Goal: Register for event/course

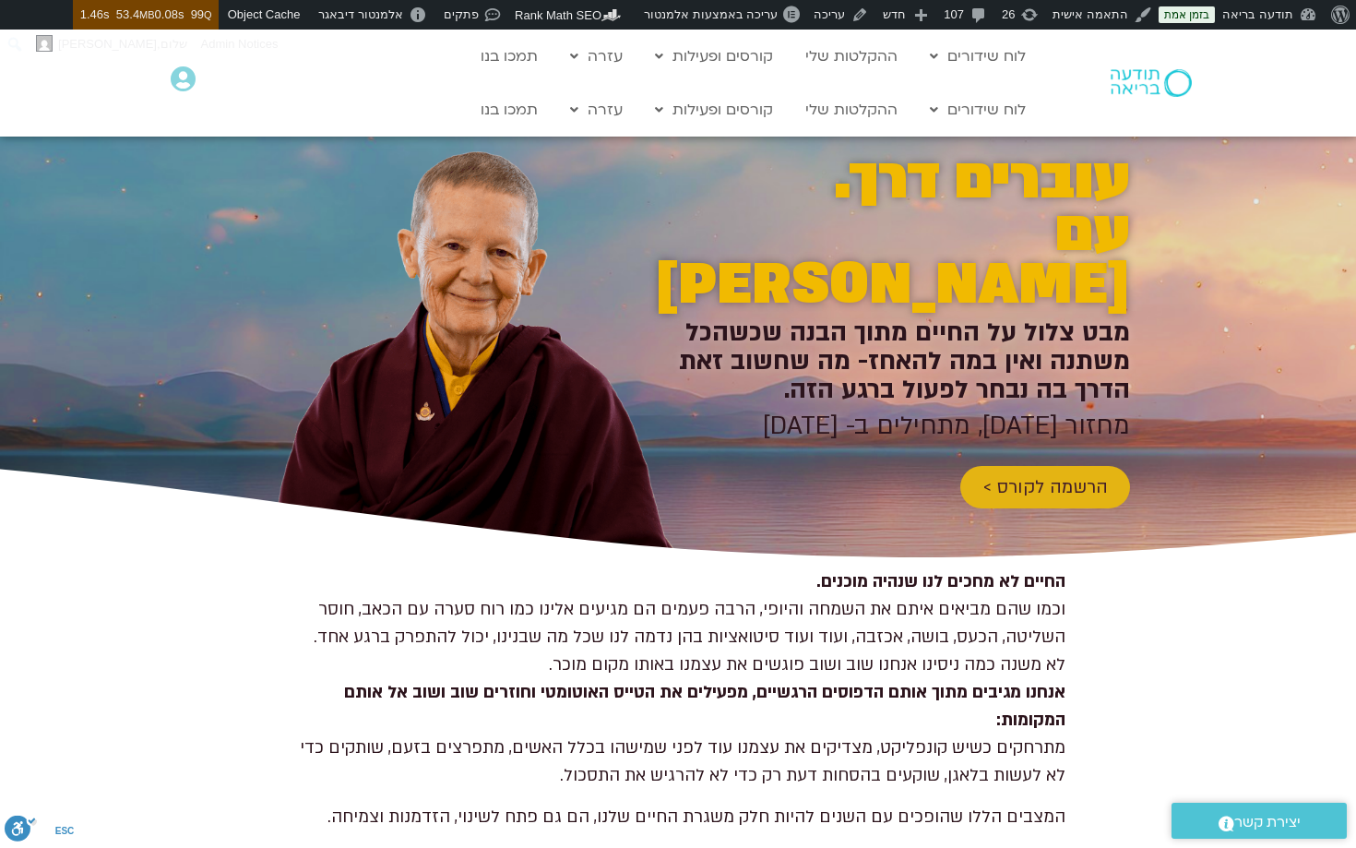
click at [1097, 333] on h2 "מבט צלול על החיים מתוך הבנה שכשהכל משתנה ואין במה להאחז- מה שחשוב זאת הדרך בה נ…" at bounding box center [885, 361] width 489 height 86
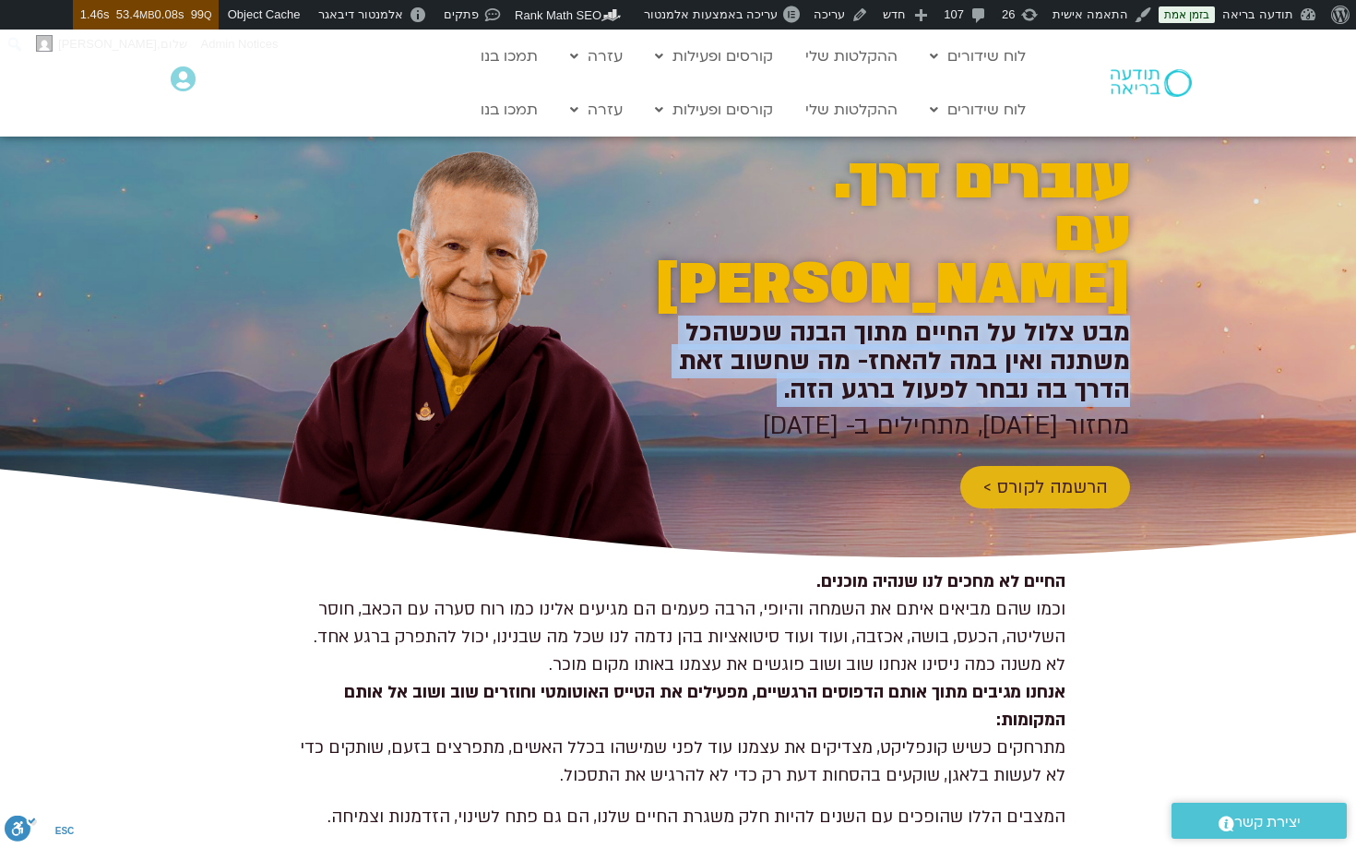
click at [1097, 333] on h2 "מבט צלול על החיים מתוך הבנה שכשהכל משתנה ואין במה להאחז- מה שחשוב זאת הדרך בה נ…" at bounding box center [885, 361] width 489 height 86
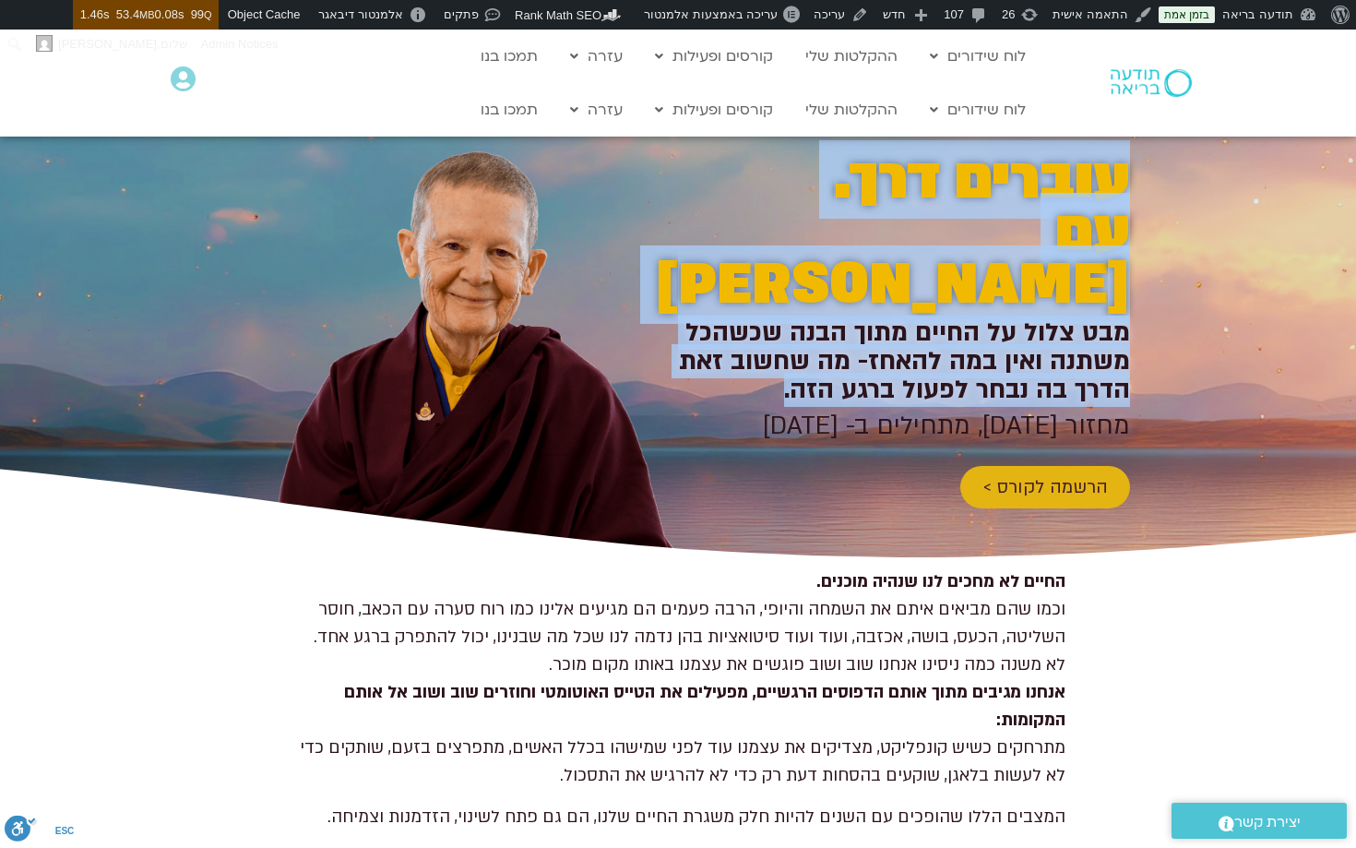
drag, startPoint x: 1134, startPoint y: 278, endPoint x: 890, endPoint y: 355, distance: 255.5
click at [890, 355] on section "עוברים דרך. עם פמה צ׳ודרון מבט צלול על החיים מתוך הבנה שכשהכל משתנה ואין במה לה…" at bounding box center [678, 331] width 1356 height 465
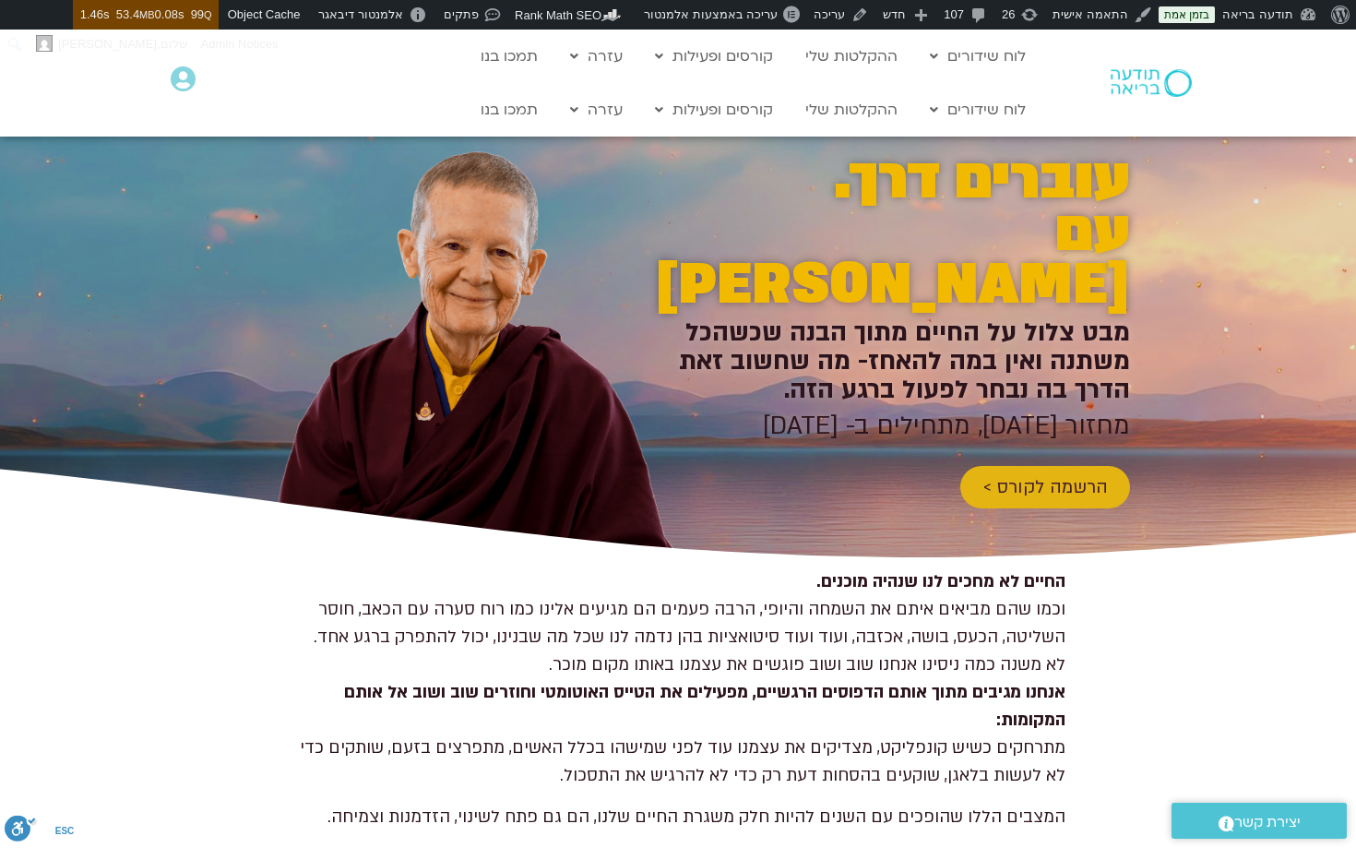
click at [889, 353] on h2 "מבט צלול על החיים מתוך הבנה שכשהכל משתנה ואין במה להאחז- מה שחשוב זאת הדרך בה נ…" at bounding box center [885, 361] width 489 height 86
drag, startPoint x: 727, startPoint y: 378, endPoint x: 1125, endPoint y: 288, distance: 408.6
click at [1125, 288] on div "עוברים דרך. עם פמה צ׳ודרון מבט צלול על החיים מתוך הבנה שכשהכל משתנה ואין במה לה…" at bounding box center [678, 331] width 904 height 465
copy div "מבט צלול על החיים מתוך הבנה שכשהכל משתנה ואין במה להאחז- מה שחשוב זאת הדרך בה נ…"
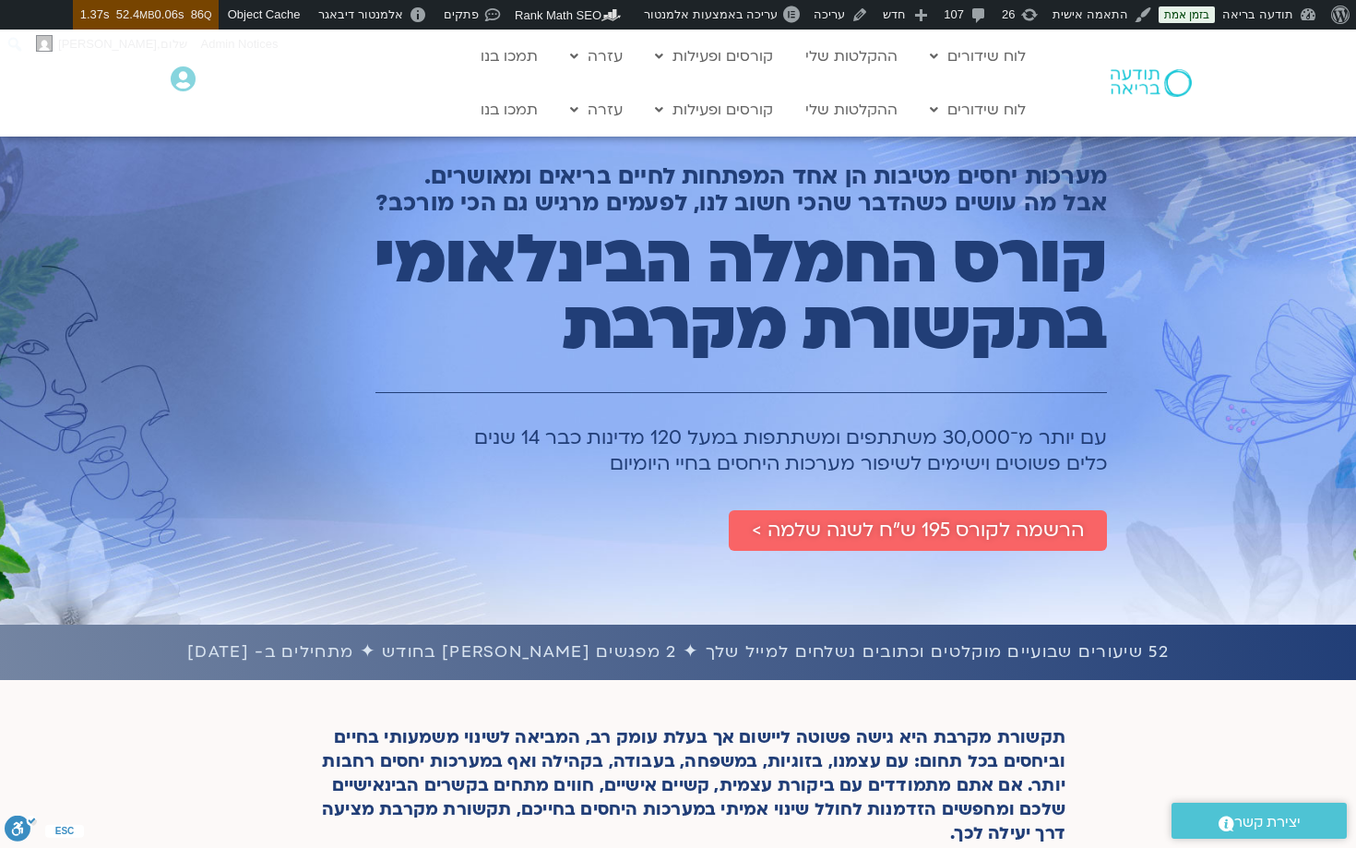
click at [959, 194] on h2 "מערכות יחסים מטיבות הן אחד המפתחות לחיים בריאים ומאושרים. אבל מה עושים כשהדבר ש…" at bounding box center [700, 189] width 814 height 53
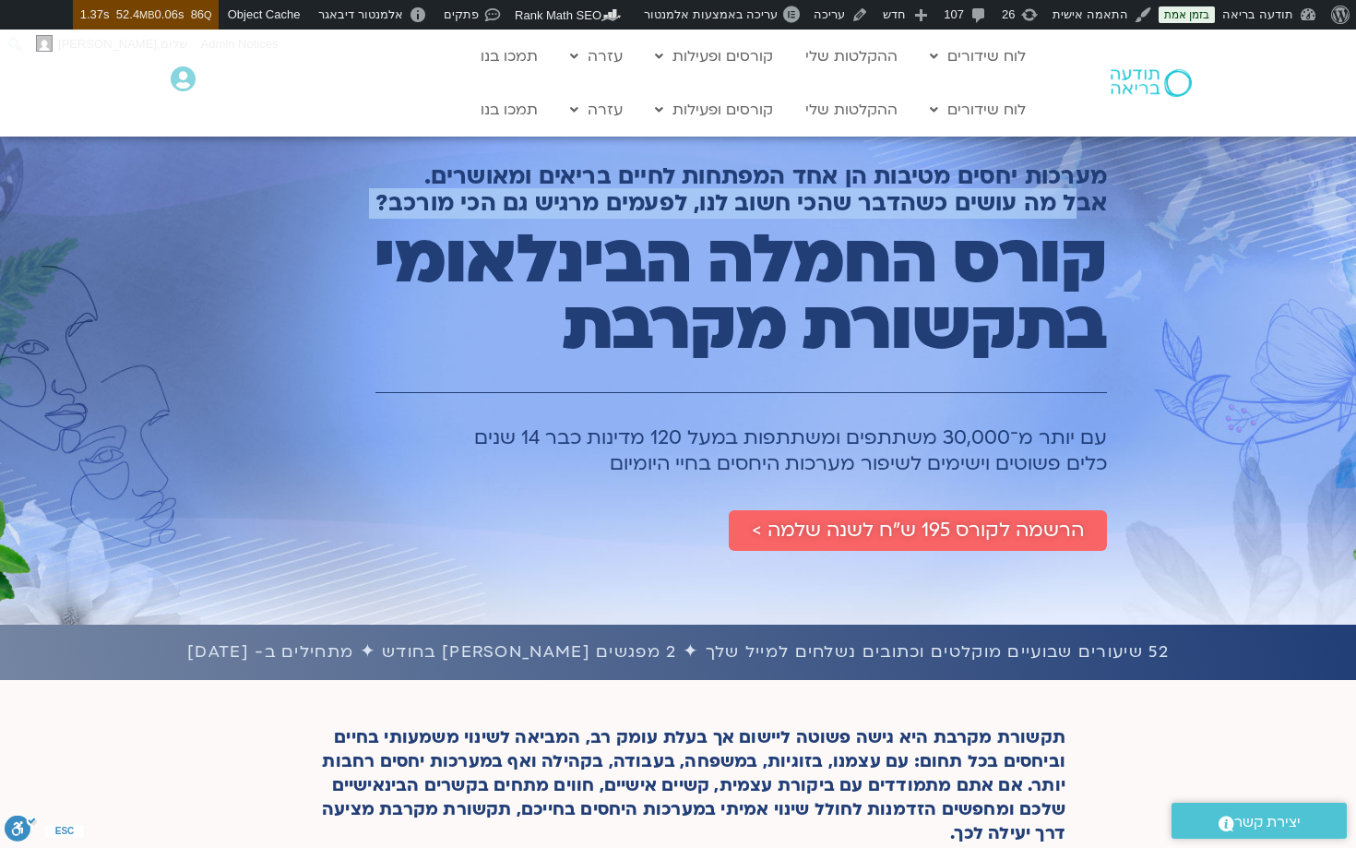
click at [959, 194] on h2 "מערכות יחסים מטיבות הן אחד המפתחות לחיים בריאים ומאושרים. אבל מה עושים כשהדבר ש…" at bounding box center [700, 189] width 814 height 53
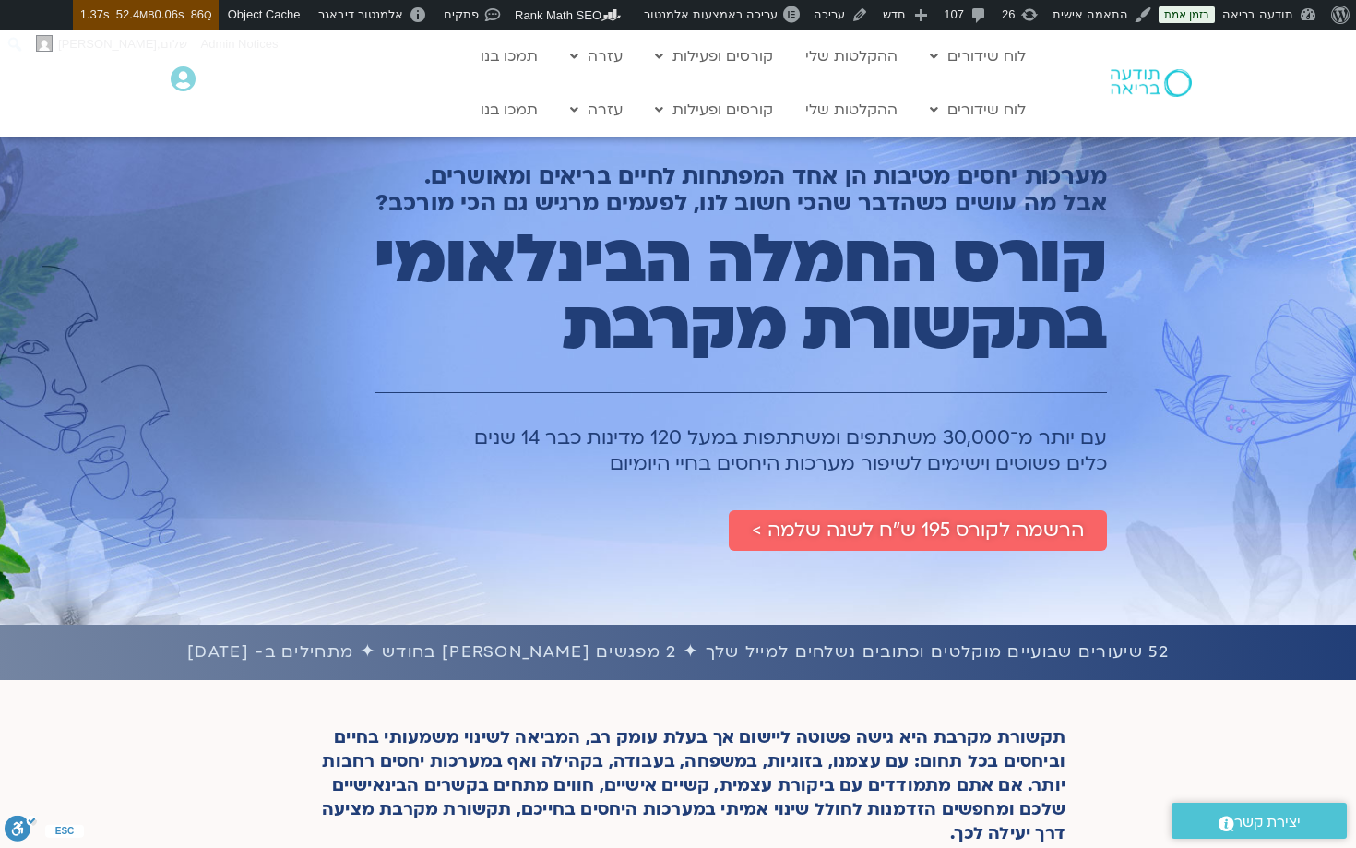
click at [1058, 175] on h2 "מערכות יחסים מטיבות הן אחד המפתחות לחיים בריאים ומאושרים. אבל מה עושים כשהדבר ש…" at bounding box center [700, 189] width 814 height 53
drag, startPoint x: 1101, startPoint y: 175, endPoint x: 365, endPoint y: 203, distance: 736.5
click at [365, 203] on h2 "מערכות יחסים מטיבות הן אחד המפתחות לחיים בריאים ומאושרים. אבל מה עושים כשהדבר ש…" at bounding box center [700, 189] width 814 height 53
copy h2 "מערכות יחסים מטיבות הן אחד המפתחות לחיים בריאים ומאושרים. אבל מה עושים כשהדבר ש…"
click at [1028, 466] on h1 "עם יותר מ־30,000 משתתפים ומשתתפות במעל 120 מדינות כבר 14 שנים כלים פשוטים וישימ…" at bounding box center [700, 451] width 814 height 52
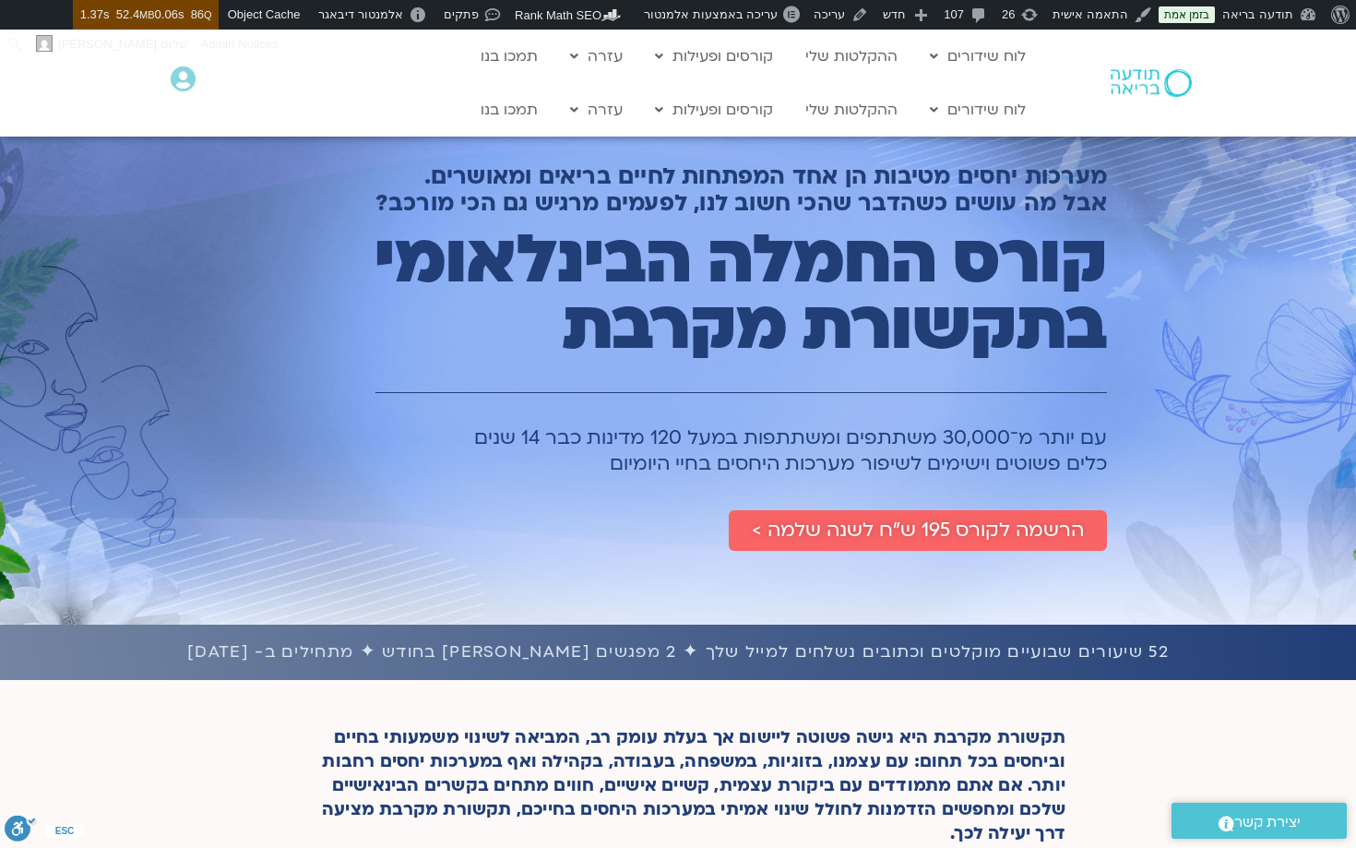
click at [1026, 457] on h1 "עם יותר מ־30,000 משתתפים ומשתתפות במעל 120 מדינות כבר 14 שנים כלים פשוטים וישימ…" at bounding box center [700, 451] width 814 height 52
click at [1111, 439] on div "מערכות יחסים מטיבות הן אחד המפתחות לחיים בריאים ומאושרים. אבל מה עושים כשהדבר ש…" at bounding box center [700, 329] width 833 height 461
drag, startPoint x: 1110, startPoint y: 434, endPoint x: 657, endPoint y: 477, distance: 454.8
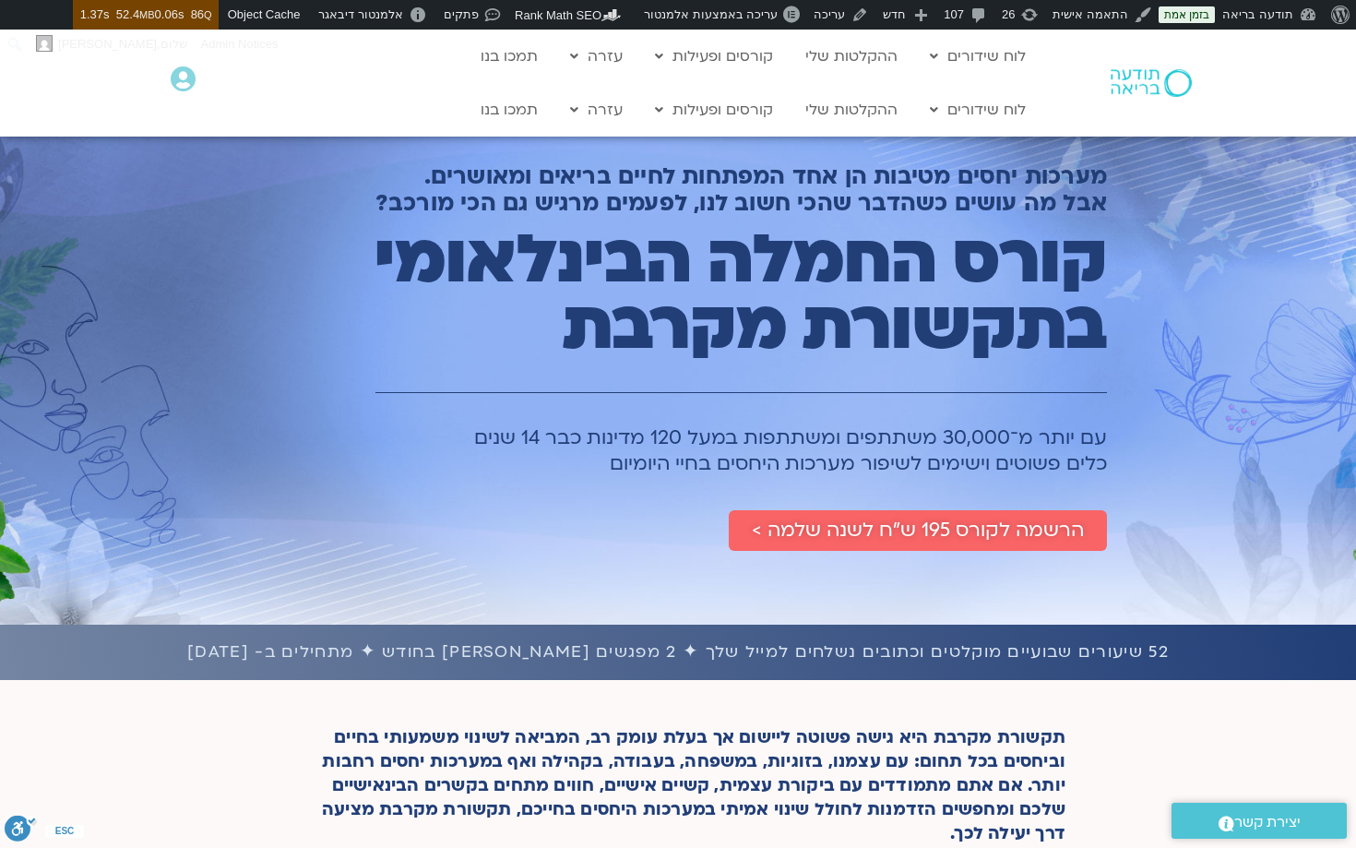
click at [658, 479] on div "מערכות יחסים מטיבות הן אחד המפתחות לחיים בריאים ומאושרים. אבל מה עושים כשהדבר ש…" at bounding box center [700, 329] width 833 height 461
click at [607, 463] on h1 "עם יותר מ־30,000 משתתפים ומשתתפות במעל 120 מדינות כבר 14 שנים כלים פשוטים וישימ…" at bounding box center [700, 451] width 814 height 52
drag, startPoint x: 607, startPoint y: 463, endPoint x: 1113, endPoint y: 433, distance: 507.3
click at [1113, 433] on div "מערכות יחסים מטיבות הן אחד המפתחות לחיים בריאים ומאושרים. אבל מה עושים כשהדבר ש…" at bounding box center [700, 329] width 833 height 461
copy h1 "עם יותר מ־30,000 משתתפים ומשתתפות במעל 120 מדינות כבר 14 שנים כלים פשוטים וישימ…"
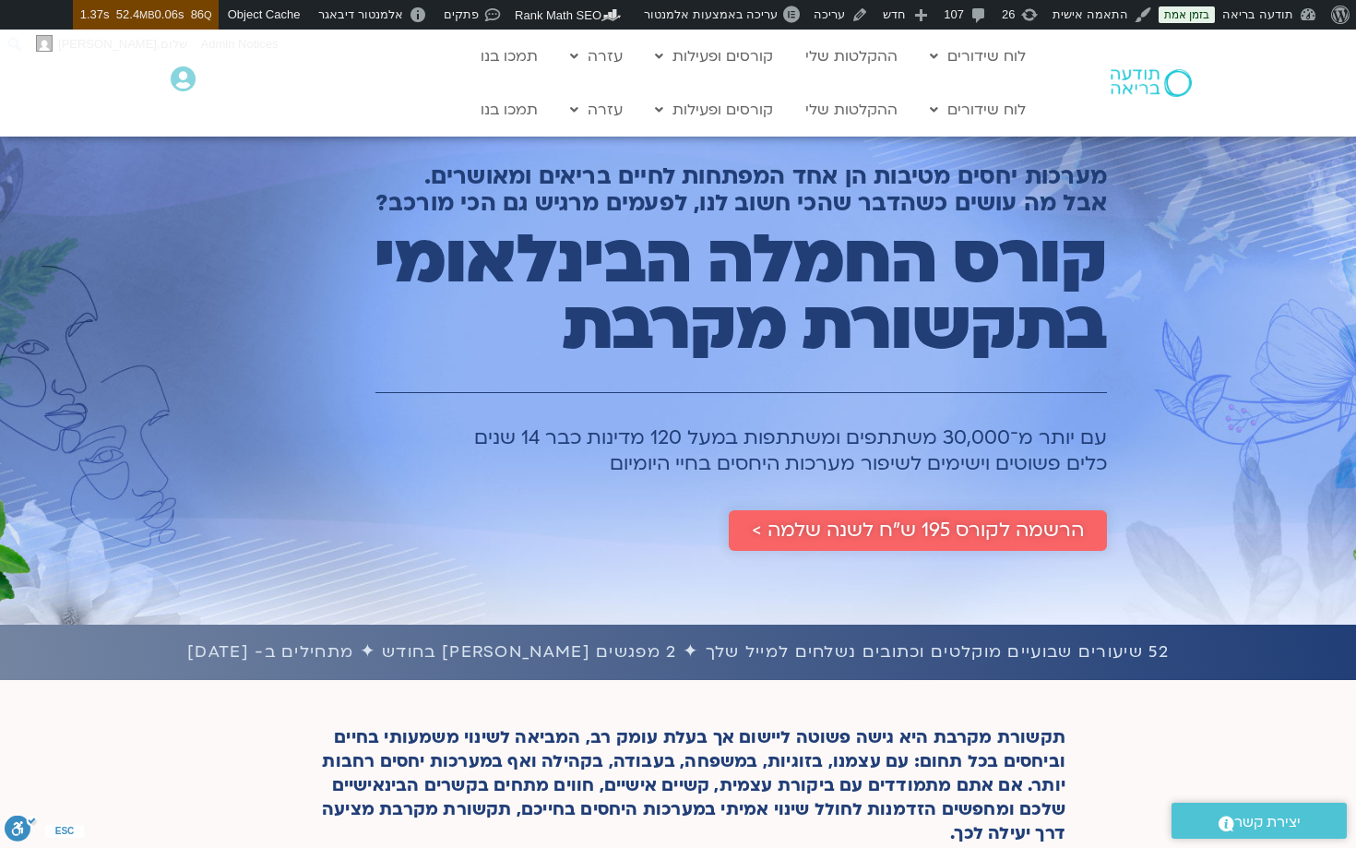
click at [1044, 528] on span "הרשמה לקורס 195 ש״ח לשנה שלמה >" at bounding box center [918, 530] width 332 height 22
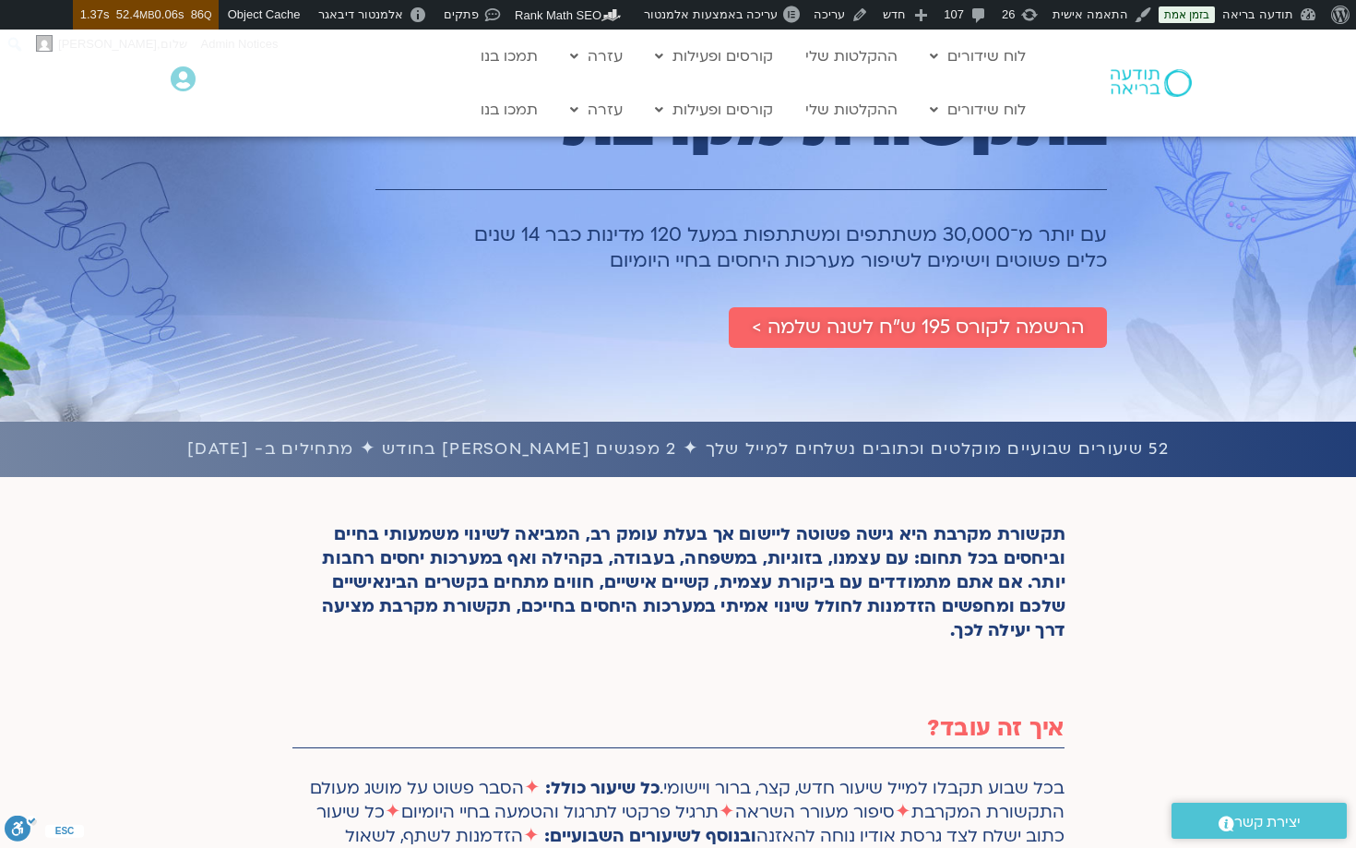
scroll to position [196, 0]
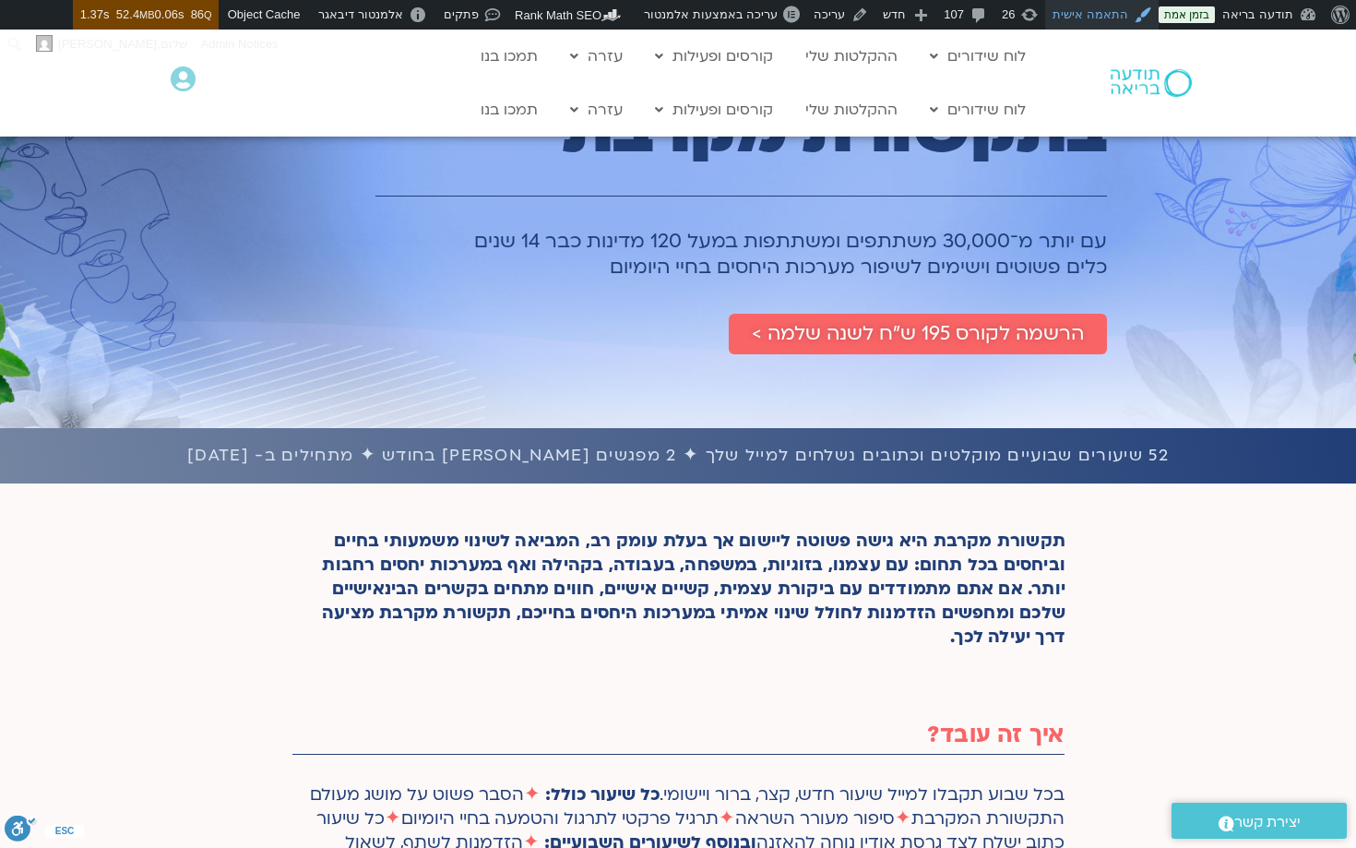
drag, startPoint x: 1086, startPoint y: 317, endPoint x: 1090, endPoint y: 7, distance: 309.9
